Goal: Task Accomplishment & Management: Manage account settings

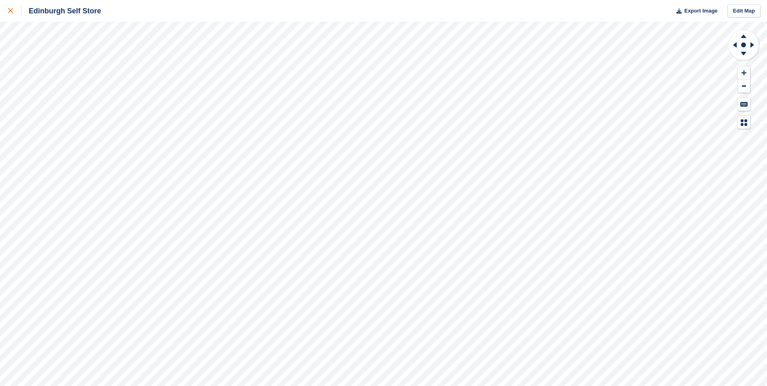
click at [12, 11] on icon at bounding box center [10, 10] width 5 height 5
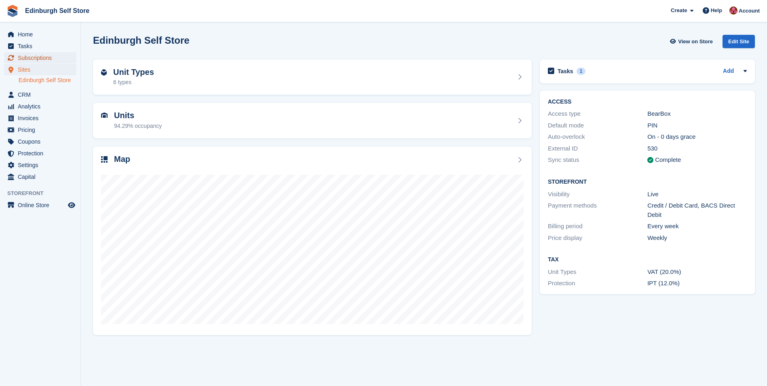
click at [43, 56] on span "Subscriptions" at bounding box center [42, 57] width 49 height 11
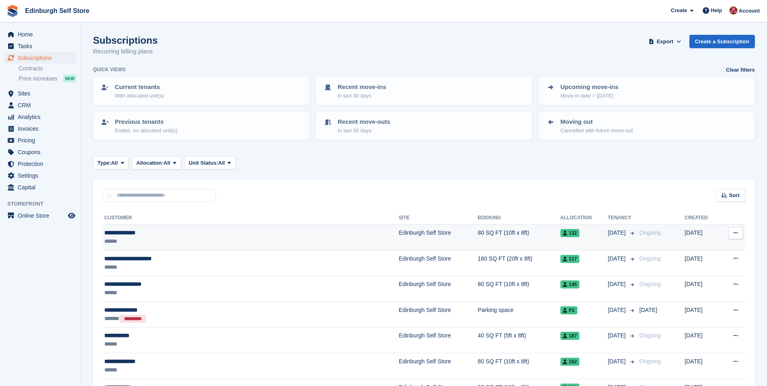
click at [399, 231] on td "Edinburgh Self Store" at bounding box center [438, 237] width 79 height 26
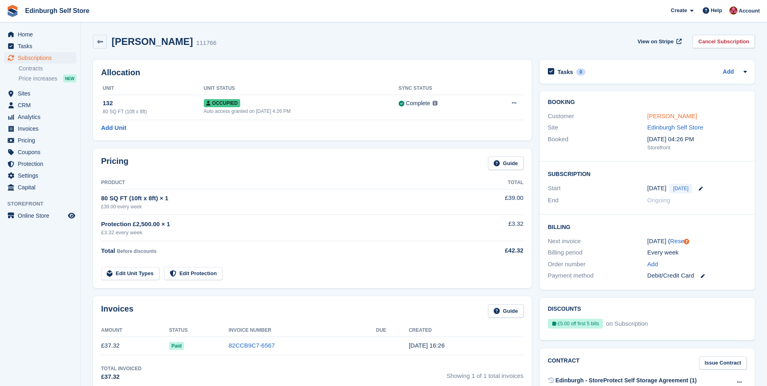
click at [668, 114] on link "Aneesah Sabreen" at bounding box center [672, 115] width 50 height 7
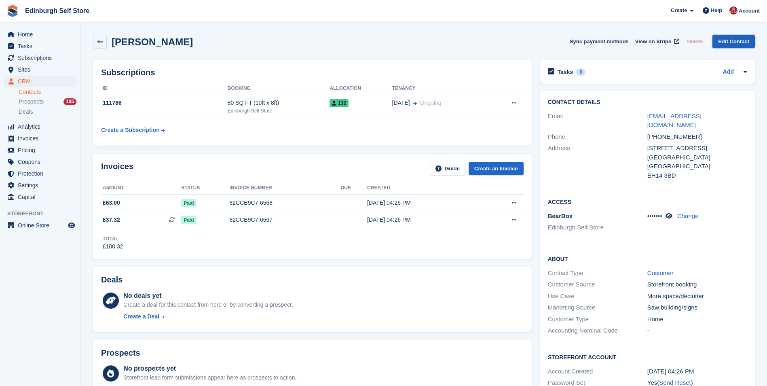
click at [736, 43] on link "Edit Contact" at bounding box center [733, 41] width 42 height 13
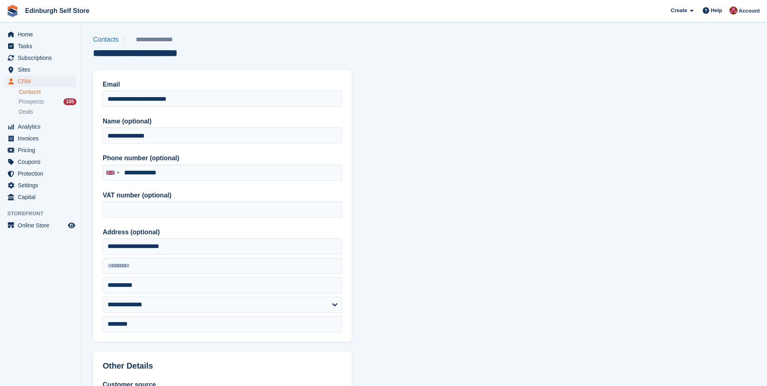
type input "**********"
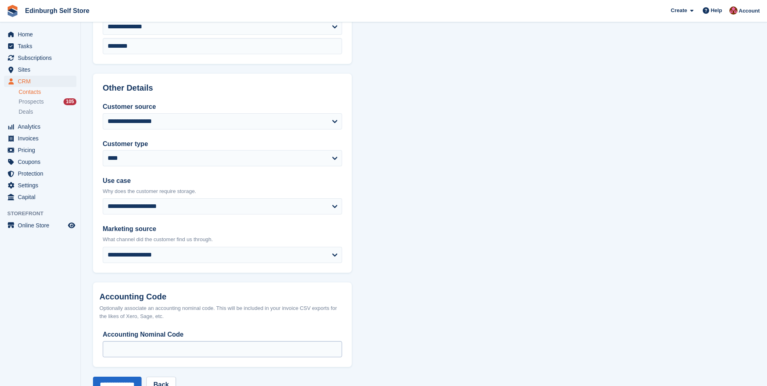
scroll to position [303, 0]
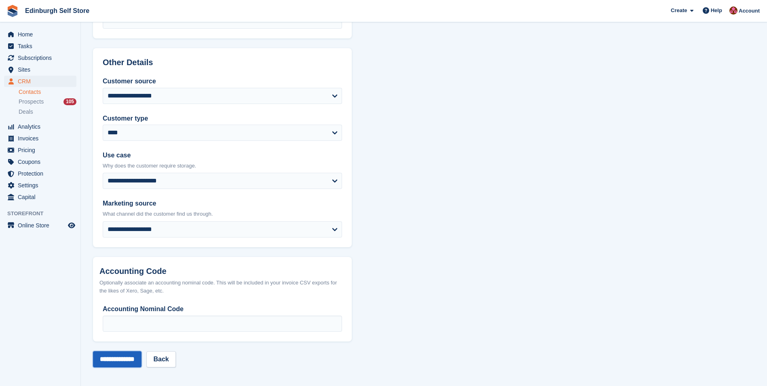
click at [114, 358] on input "**********" at bounding box center [117, 359] width 49 height 16
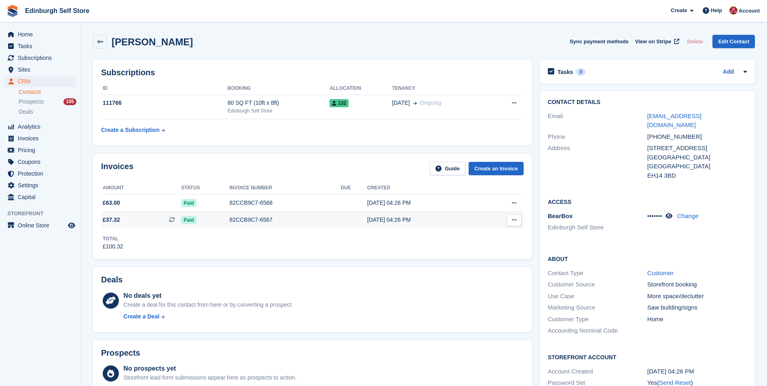
click at [249, 219] on div "82CCB9C7-6567" at bounding box center [285, 219] width 111 height 8
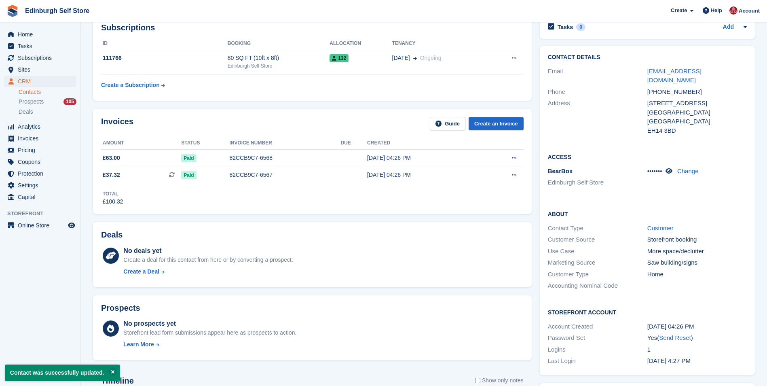
scroll to position [40, 0]
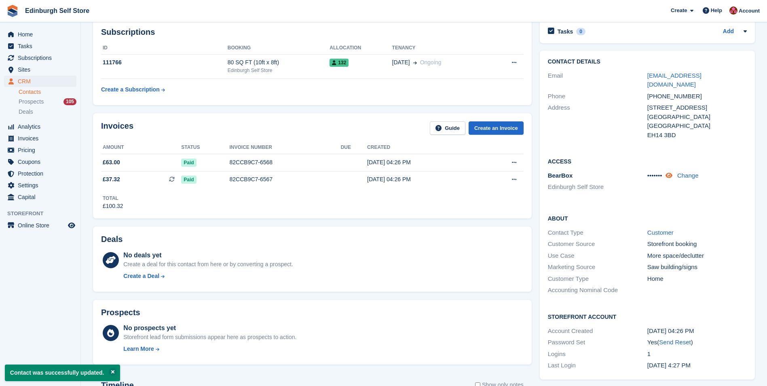
click at [671, 172] on icon at bounding box center [668, 175] width 7 height 6
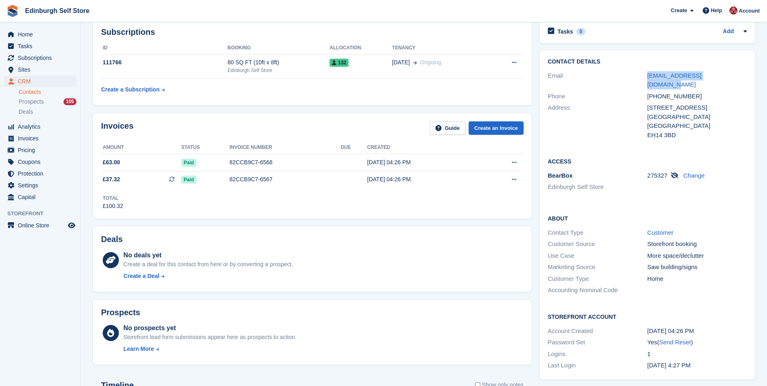
drag, startPoint x: 727, startPoint y: 77, endPoint x: 639, endPoint y: 77, distance: 88.1
click at [639, 77] on div "Email aneesahsabreen@gmail.com" at bounding box center [647, 80] width 199 height 21
drag, startPoint x: 639, startPoint y: 77, endPoint x: 679, endPoint y: 75, distance: 40.1
copy div "aneesahsabreen@gmail.com"
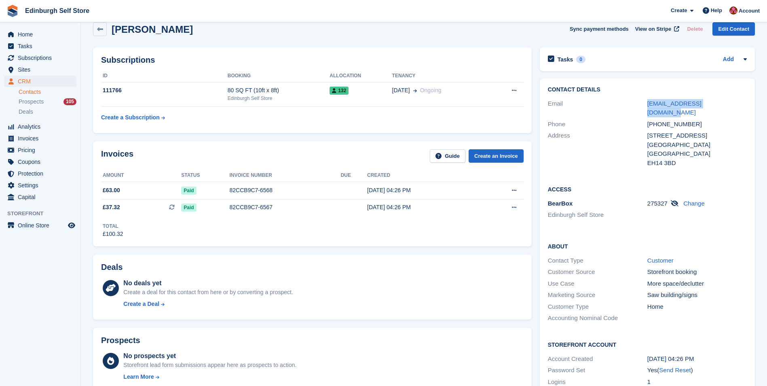
scroll to position [0, 0]
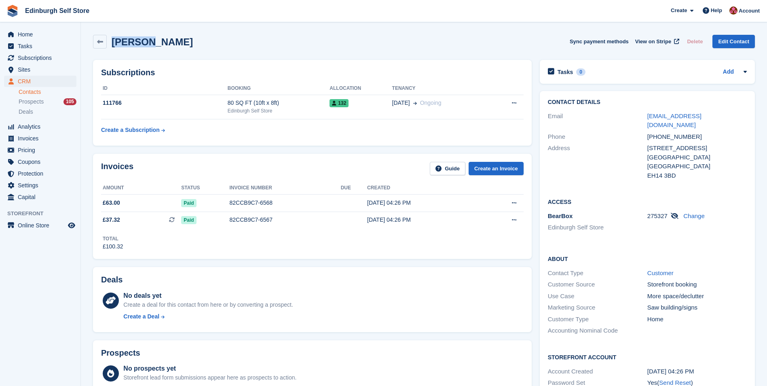
drag, startPoint x: 150, startPoint y: 44, endPoint x: 114, endPoint y: 43, distance: 36.4
click at [114, 43] on h2 "Aneesah Sabreen" at bounding box center [152, 41] width 81 height 11
copy h2 "Aneesah"
drag, startPoint x: 31, startPoint y: 32, endPoint x: 36, endPoint y: 36, distance: 6.2
click at [32, 32] on span "Home" at bounding box center [42, 34] width 49 height 11
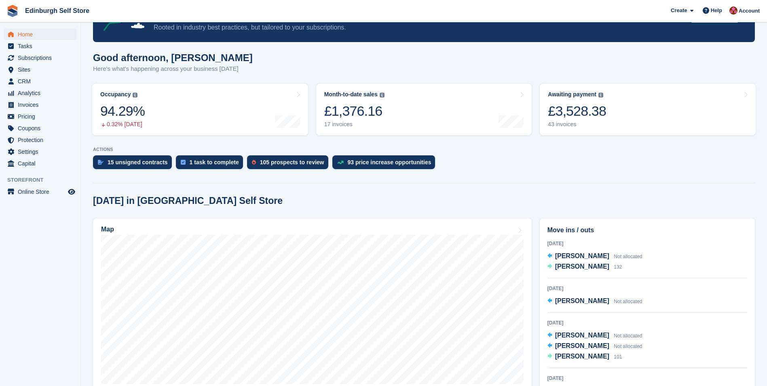
scroll to position [162, 0]
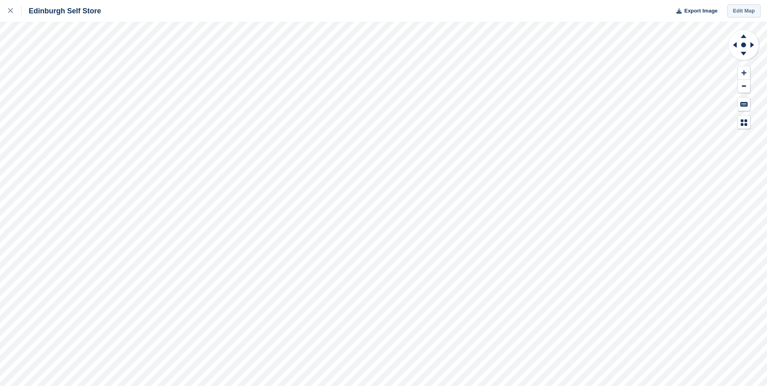
click at [739, 13] on link "Edit Map" at bounding box center [743, 10] width 33 height 13
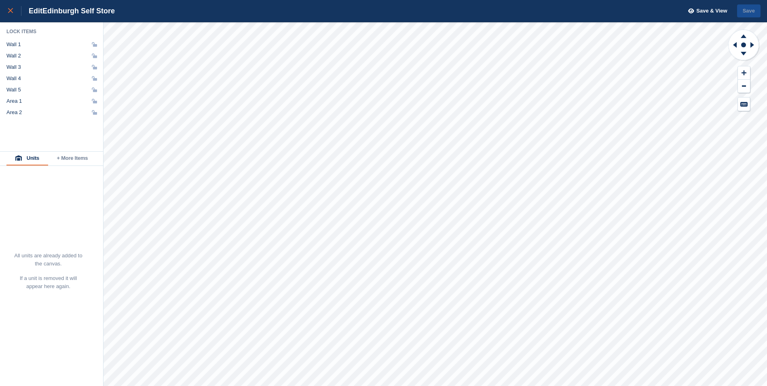
drag, startPoint x: 9, startPoint y: 10, endPoint x: 16, endPoint y: 12, distance: 7.2
click at [9, 10] on icon at bounding box center [10, 10] width 5 height 5
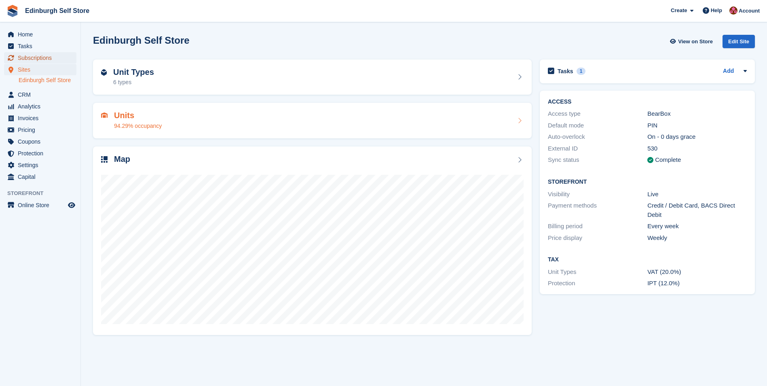
click at [38, 57] on span "Subscriptions" at bounding box center [42, 57] width 49 height 11
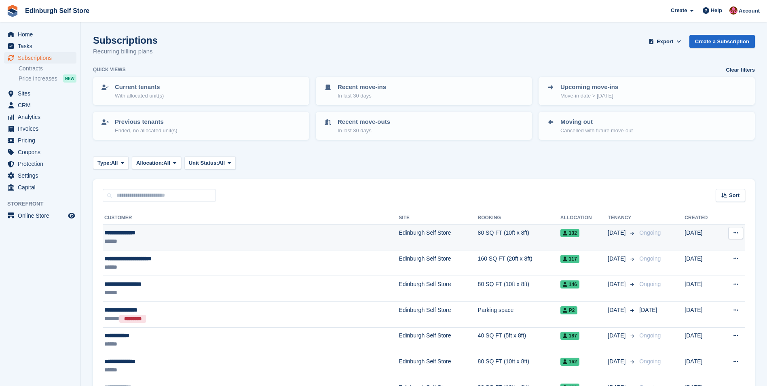
click at [399, 230] on td "Edinburgh Self Store" at bounding box center [438, 237] width 79 height 26
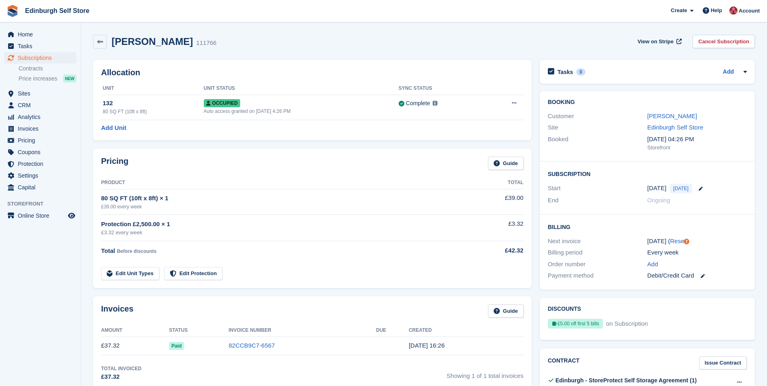
click at [716, 202] on div "Ongoing" at bounding box center [696, 200] width 99 height 9
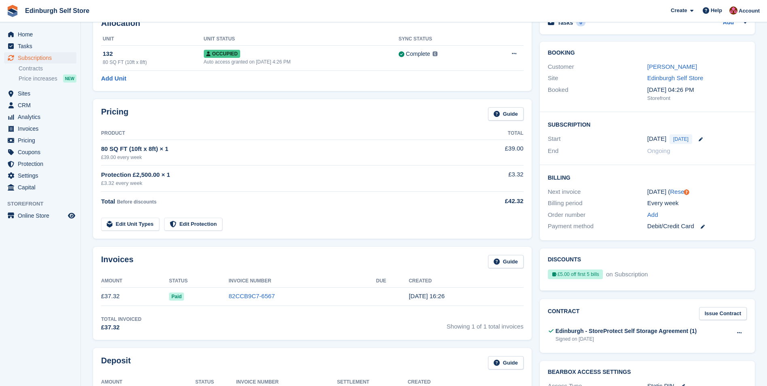
scroll to position [162, 0]
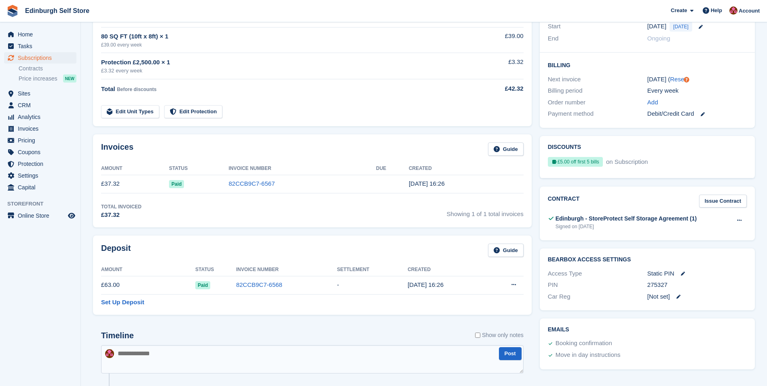
drag, startPoint x: 678, startPoint y: 285, endPoint x: 648, endPoint y: 285, distance: 29.5
click at [648, 285] on div "275327" at bounding box center [696, 284] width 99 height 9
copy div "275327"
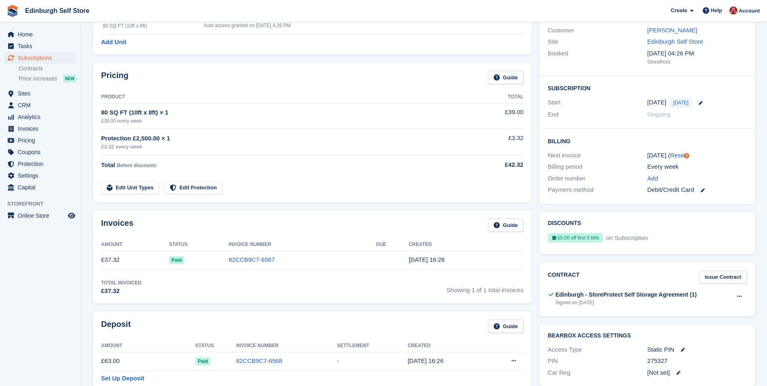
scroll to position [0, 0]
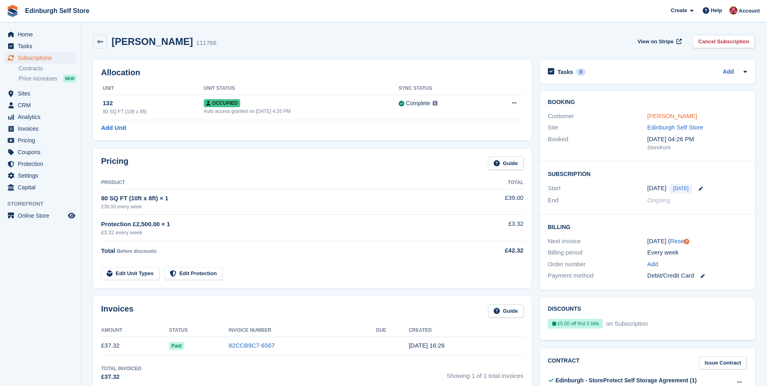
click at [670, 117] on link "[PERSON_NAME]" at bounding box center [672, 115] width 50 height 7
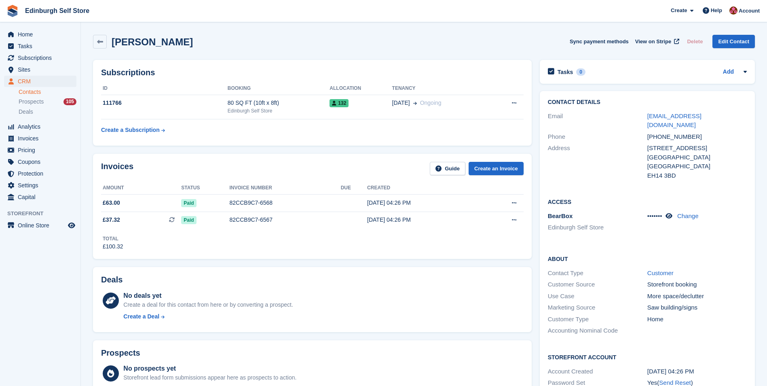
drag, startPoint x: 198, startPoint y: 41, endPoint x: 152, endPoint y: 42, distance: 46.1
click at [152, 42] on div "[PERSON_NAME] Sync payment methods View on Stripe Delete Edit Contact" at bounding box center [424, 42] width 662 height 14
copy h2 "[PERSON_NAME]"
drag, startPoint x: 149, startPoint y: 43, endPoint x: 105, endPoint y: 43, distance: 43.7
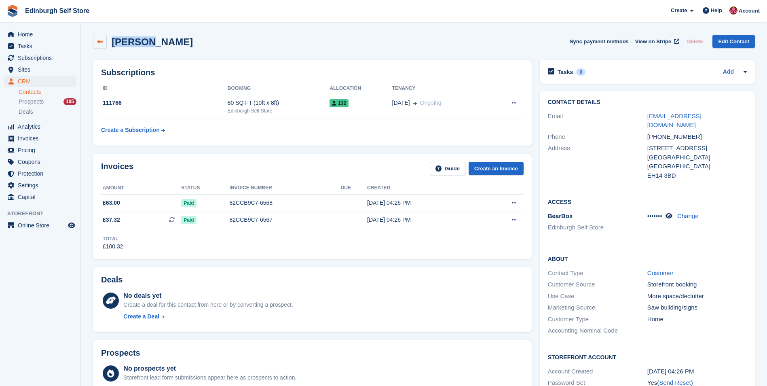
click at [105, 43] on div "[PERSON_NAME]" at bounding box center [143, 42] width 100 height 14
copy div "[PERSON_NAME]"
drag, startPoint x: 733, startPoint y: 117, endPoint x: 635, endPoint y: 120, distance: 97.9
click at [635, 120] on div "Email [EMAIL_ADDRESS][DOMAIN_NAME]" at bounding box center [647, 120] width 199 height 21
drag, startPoint x: 635, startPoint y: 120, endPoint x: 667, endPoint y: 115, distance: 32.0
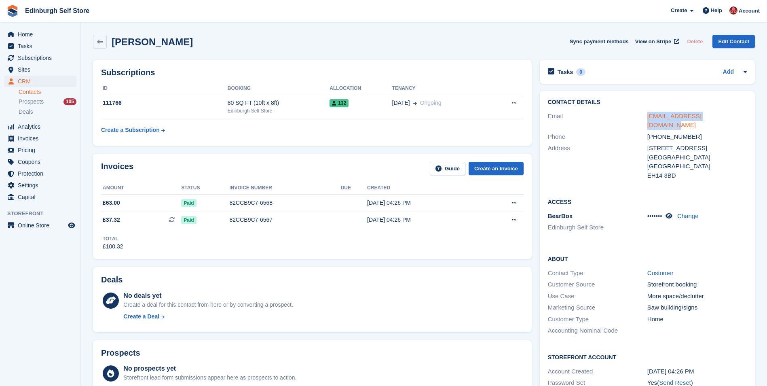
copy div "[EMAIL_ADDRESS][DOMAIN_NAME]"
drag, startPoint x: 702, startPoint y: 128, endPoint x: 633, endPoint y: 131, distance: 68.4
click at [633, 131] on div "Phone [PHONE_NUMBER]" at bounding box center [647, 137] width 199 height 12
drag, startPoint x: 633, startPoint y: 131, endPoint x: 661, endPoint y: 128, distance: 27.7
copy div "[PHONE_NUMBER]"
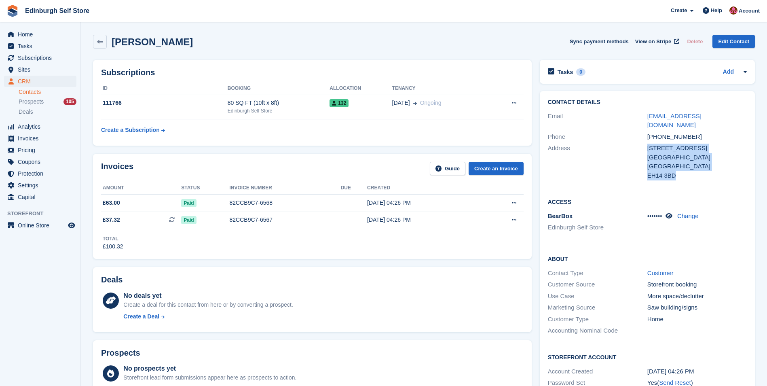
drag, startPoint x: 678, startPoint y: 167, endPoint x: 637, endPoint y: 155, distance: 42.7
click at [637, 155] on div "Address [STREET_ADDRESS] [GEOGRAPHIC_DATA] [GEOGRAPHIC_DATA]" at bounding box center [647, 161] width 199 height 39
drag, startPoint x: 637, startPoint y: 155, endPoint x: 661, endPoint y: 152, distance: 24.1
copy div "[STREET_ADDRESS]"
